Goal: Task Accomplishment & Management: Use online tool/utility

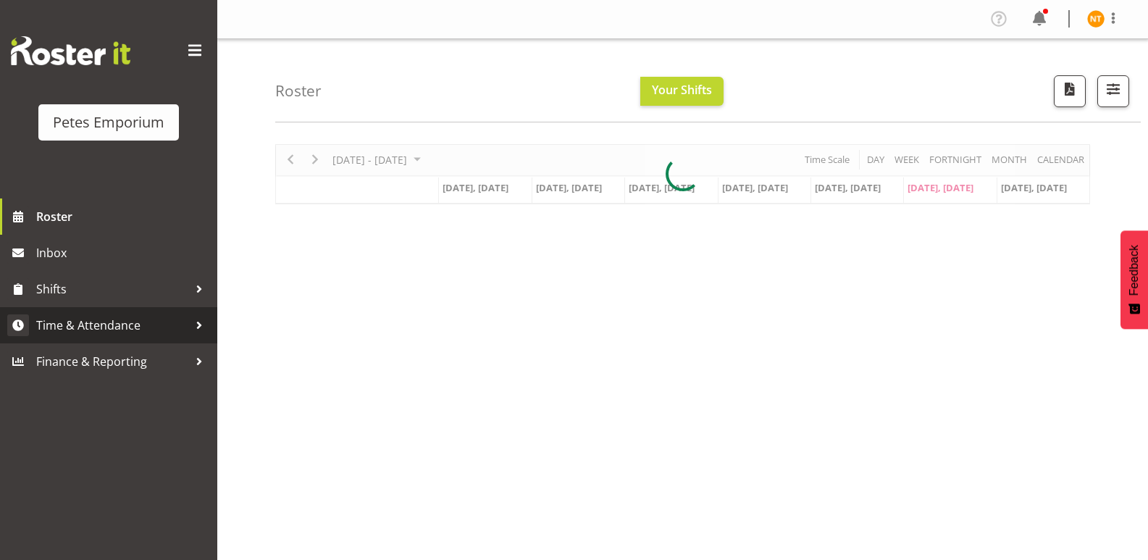
click at [75, 327] on span "Time & Attendance" at bounding box center [112, 325] width 152 height 22
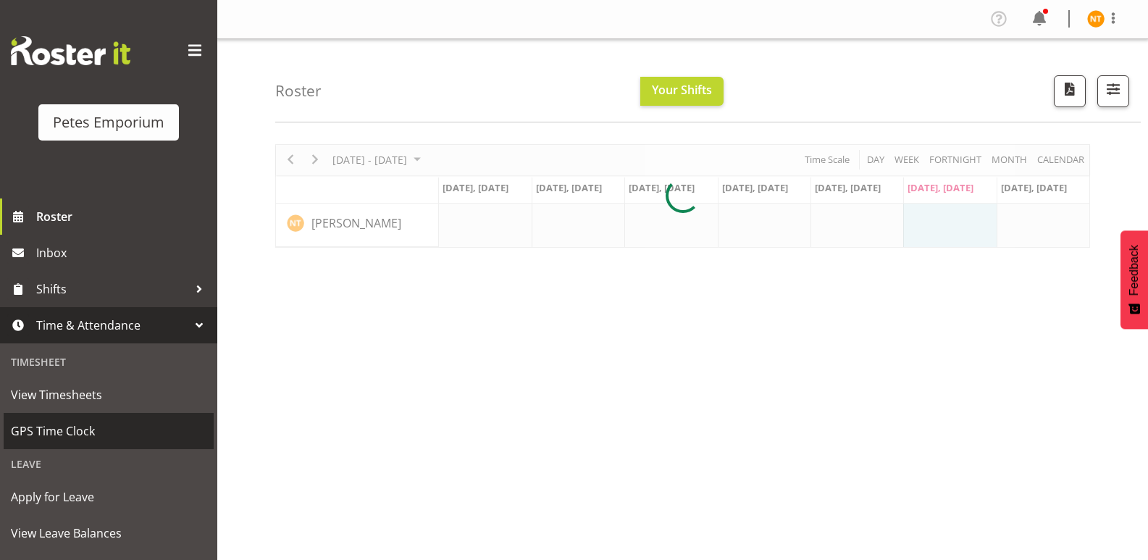
click at [48, 432] on span "GPS Time Clock" at bounding box center [109, 431] width 196 height 22
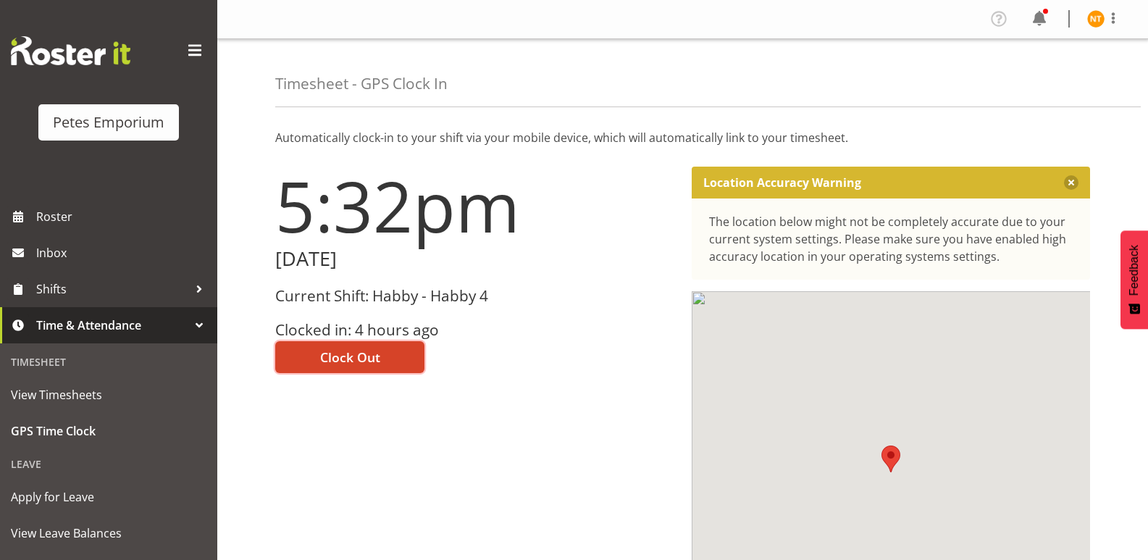
click at [340, 361] on span "Clock Out" at bounding box center [350, 357] width 60 height 19
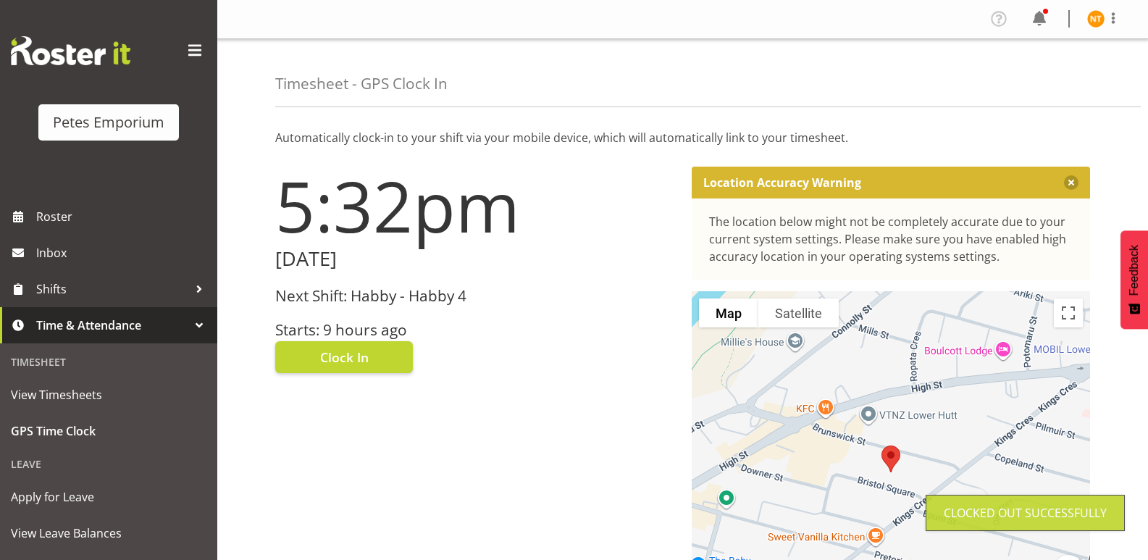
click at [1097, 17] on img at bounding box center [1095, 18] width 17 height 17
click at [1024, 77] on link "Log Out" at bounding box center [1052, 76] width 139 height 26
